Goal: Use online tool/utility: Utilize a website feature to perform a specific function

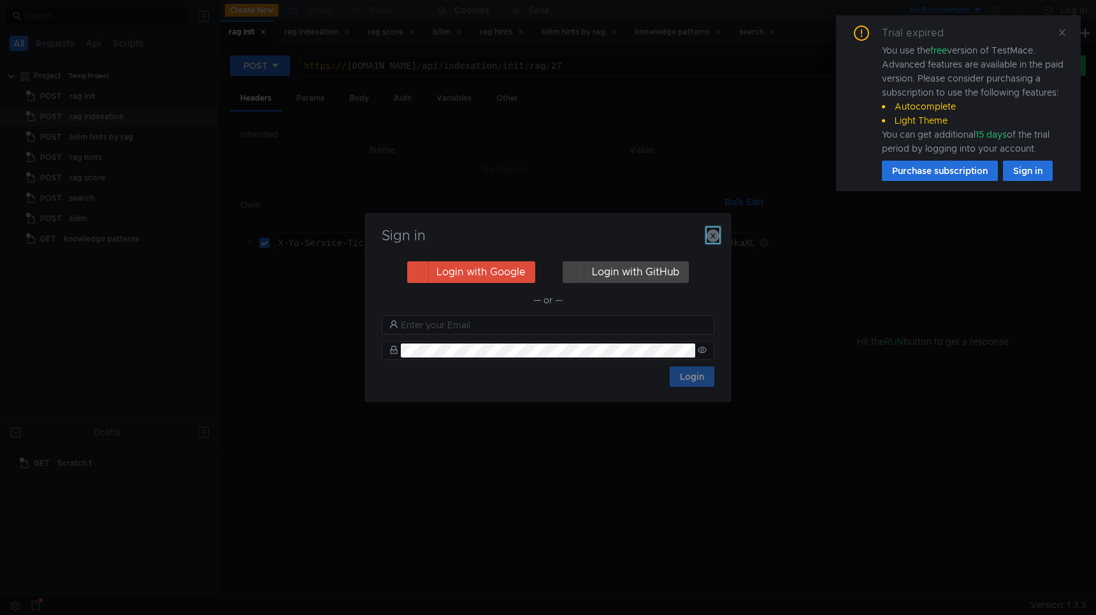
click at [712, 232] on icon "button" at bounding box center [713, 235] width 13 height 13
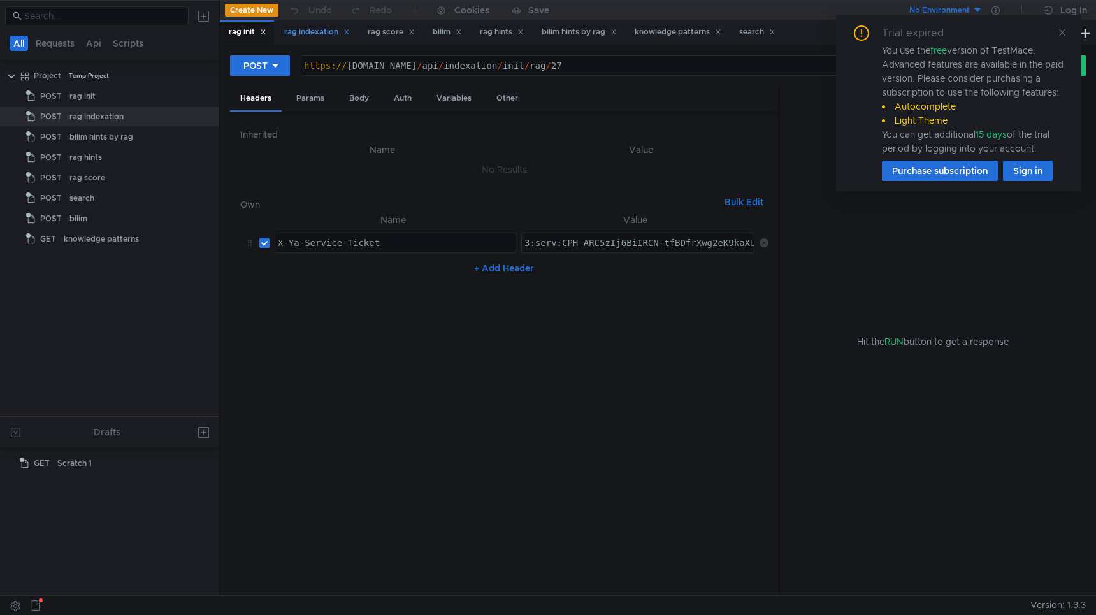
click at [315, 28] on div "rag indexation" at bounding box center [317, 31] width 66 height 13
click at [315, 32] on div "rag indexation" at bounding box center [317, 31] width 66 height 13
type textarea "[URL][DOMAIN_NAME]"
click at [662, 57] on div "https:// [DOMAIN_NAME] / api / indexation / stop / 412" at bounding box center [648, 65] width 695 height 19
click at [1069, 32] on div "Trial expired You use the free version of TestMace. Advanced features are avail…" at bounding box center [958, 103] width 245 height 176
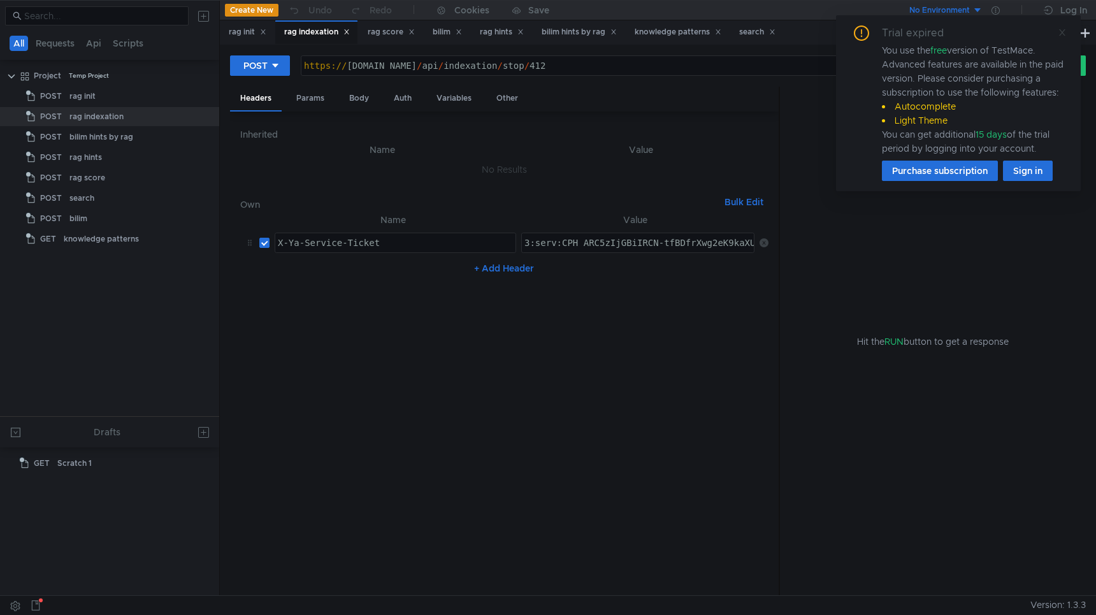
click at [1062, 32] on icon at bounding box center [1062, 32] width 6 height 6
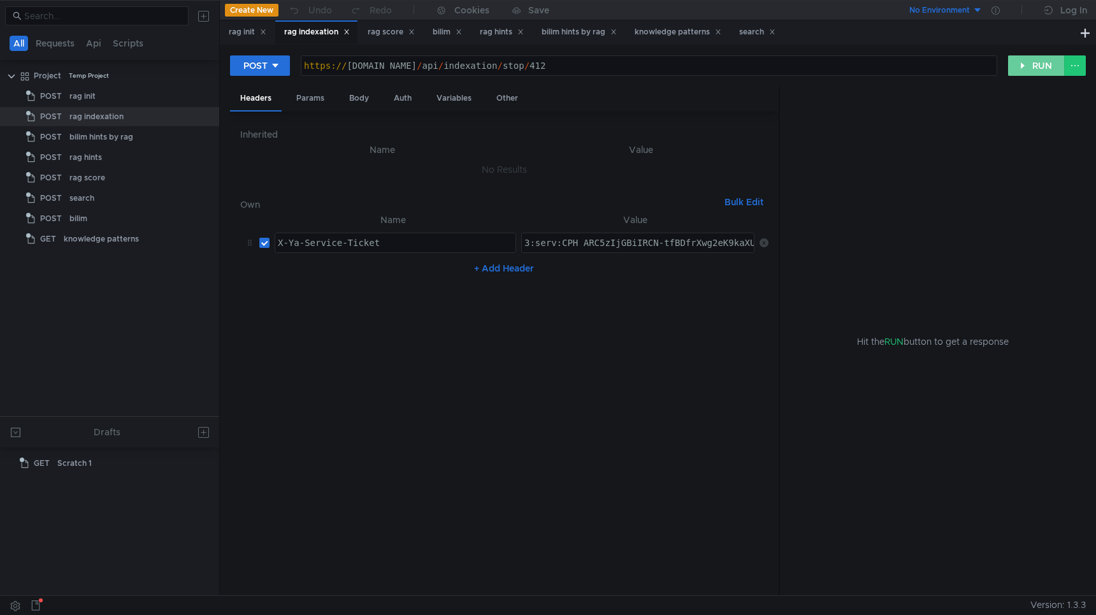
click at [1025, 64] on button "RUN" at bounding box center [1036, 65] width 57 height 20
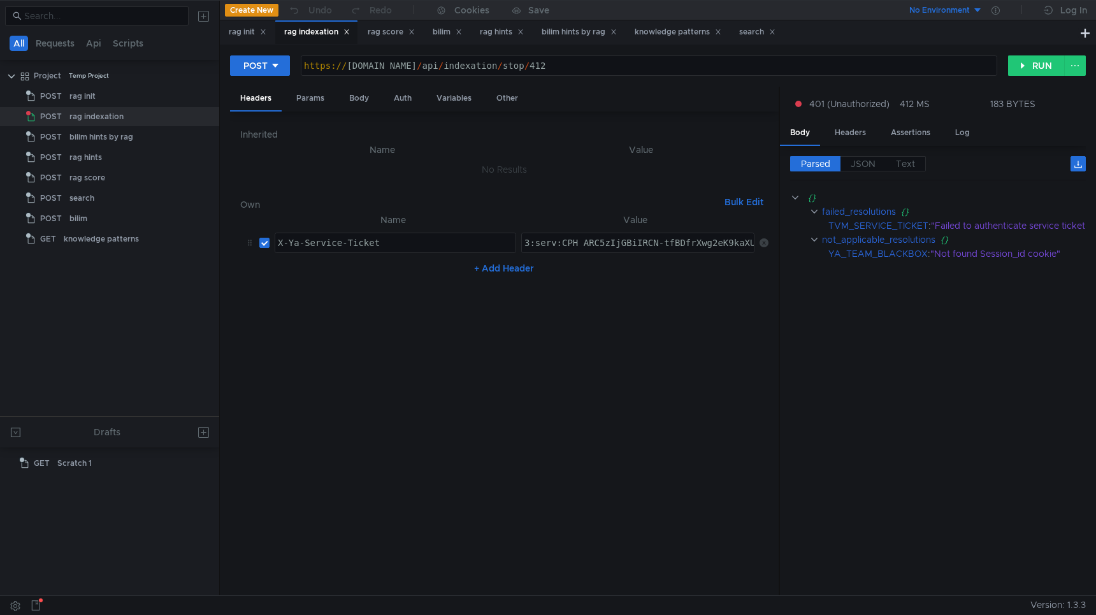
click at [549, 231] on td "3:serv:CPH_ARC5zIjGBiIRCN-tfBDfrXwg2eK9kaXU_gE:Ud1VEUFY-WkBYNDIvrTpIMXz9xgG6K1m…" at bounding box center [635, 243] width 238 height 31
paste textarea "f_ARDYmozGBiIRCN-tfBDfrXwg2eK9kaXU_gE:RD50-azXL2-ZpmeanrPK2xTmDiGROumCpjvn7Q4wp…"
type textarea "3:serv:CPf_ARDYmozGBiIRCN-tfBDfrXwg2eK9kaXU_gE:RD50-azXL2-ZpmeanrPK2xTmDiGROumC…"
click at [1052, 68] on button "RUN" at bounding box center [1036, 65] width 57 height 20
